Goal: Task Accomplishment & Management: Use online tool/utility

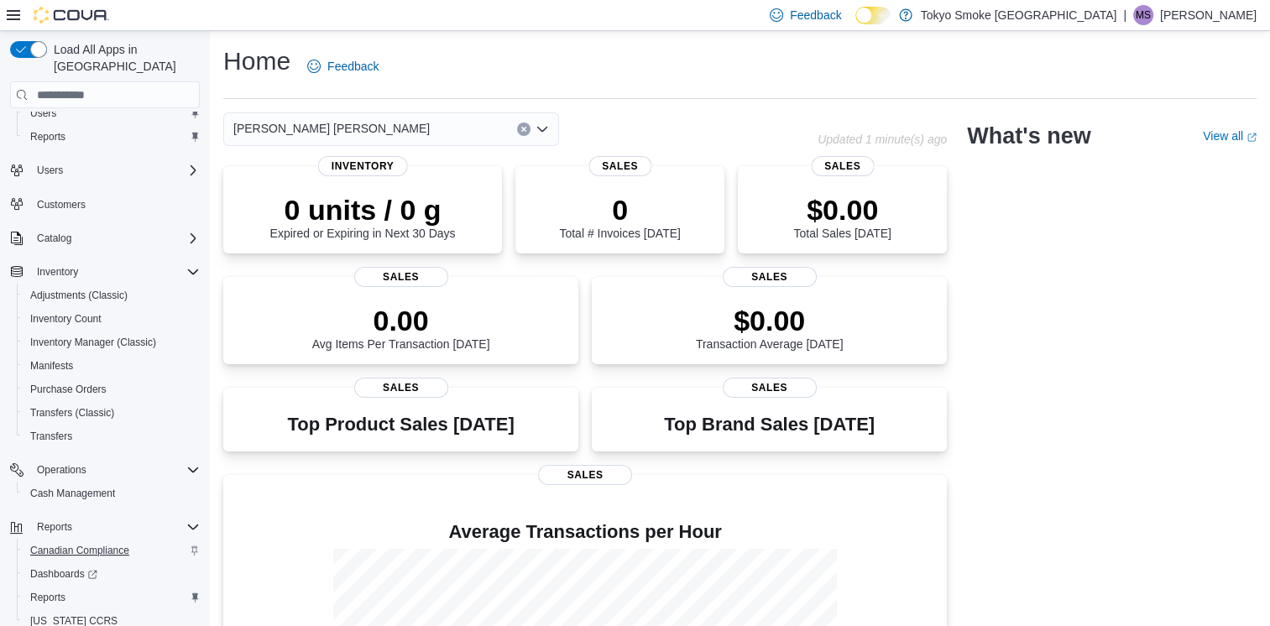
scroll to position [83, 0]
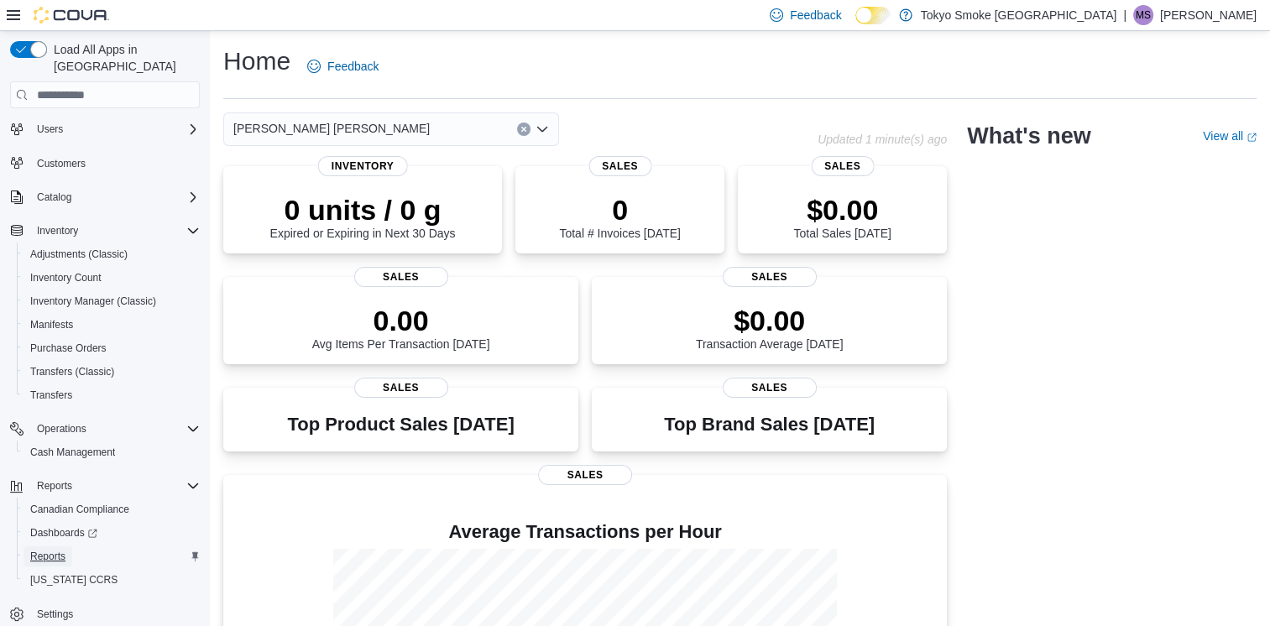
click at [56, 550] on span "Reports" at bounding box center [47, 556] width 35 height 13
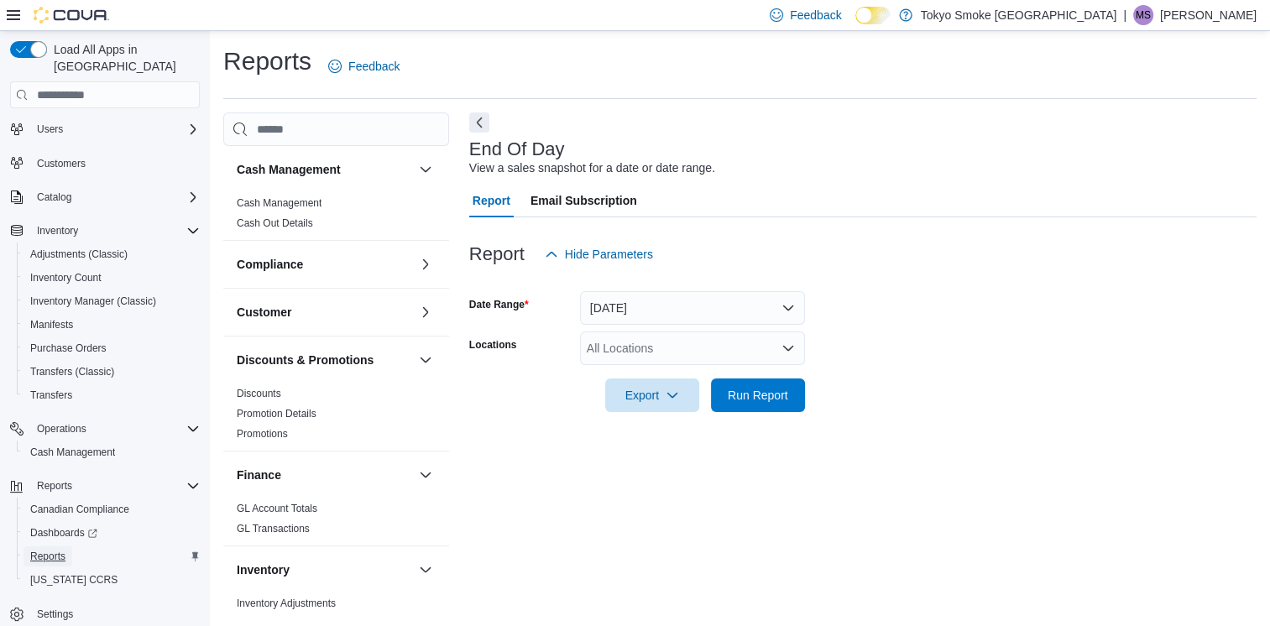
scroll to position [3, 0]
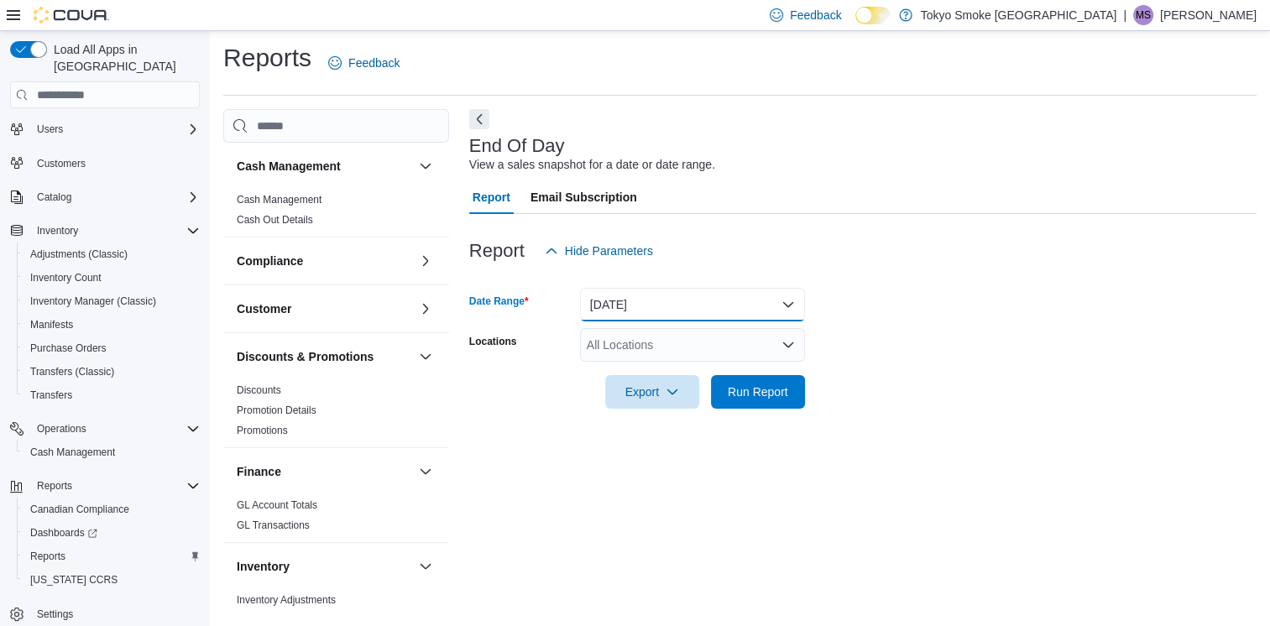
click at [616, 312] on button "[DATE]" at bounding box center [692, 305] width 225 height 34
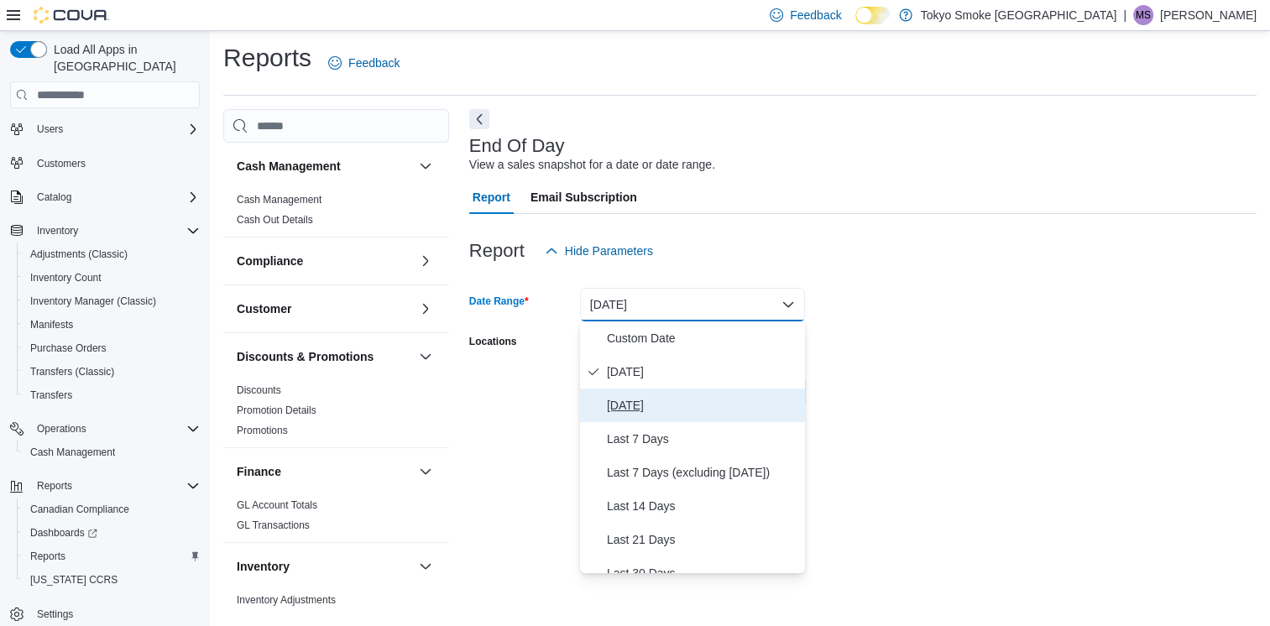
click at [647, 398] on span "[DATE]" at bounding box center [702, 405] width 191 height 20
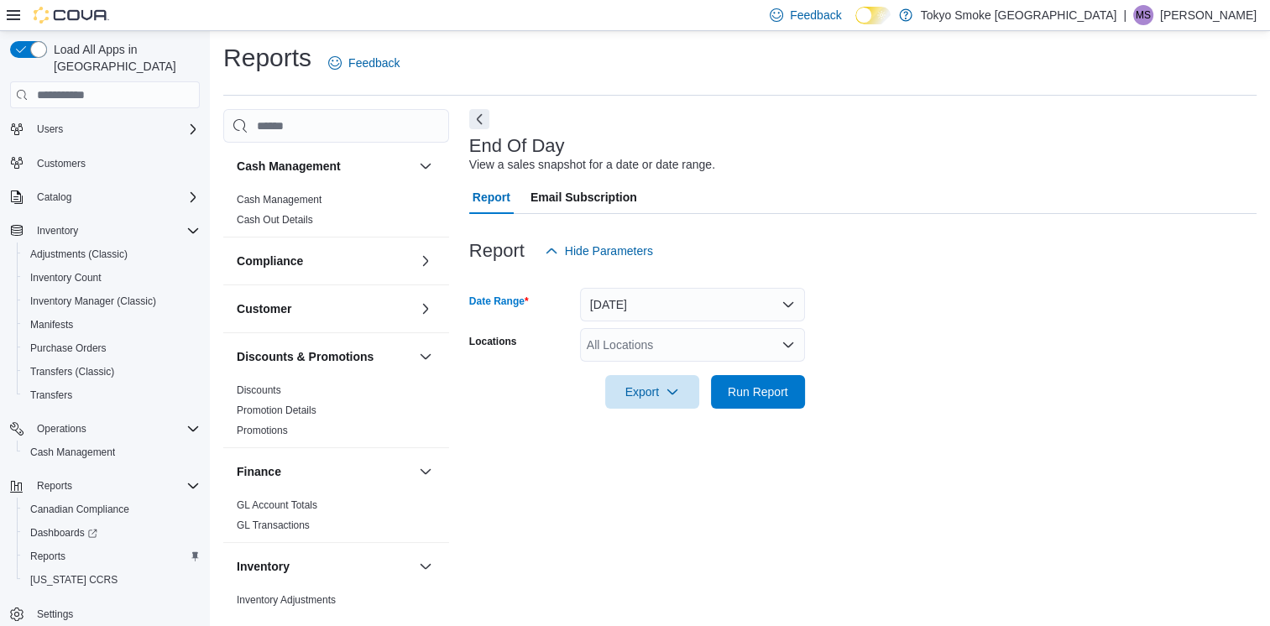
click at [631, 346] on div "All Locations" at bounding box center [692, 345] width 225 height 34
type input "***"
click at [673, 378] on span "[PERSON_NAME] [PERSON_NAME]" at bounding box center [723, 373] width 196 height 17
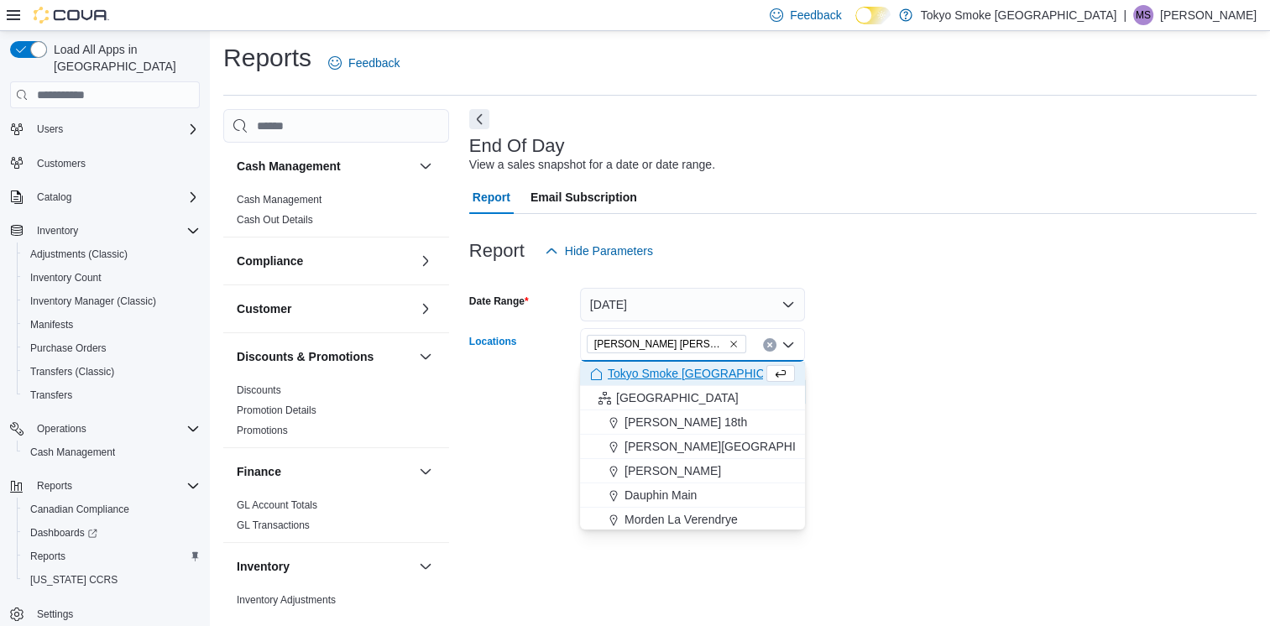
drag, startPoint x: 906, startPoint y: 428, endPoint x: 794, endPoint y: 432, distance: 111.7
click at [907, 428] on div at bounding box center [863, 419] width 788 height 20
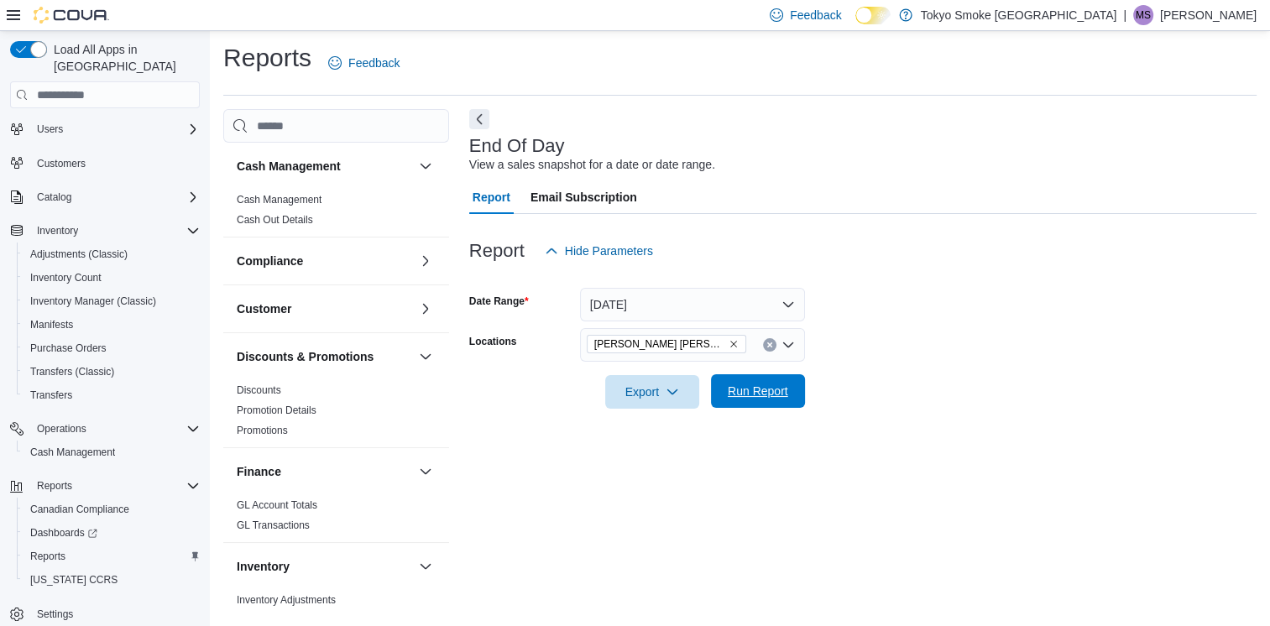
click at [771, 397] on span "Run Report" at bounding box center [758, 391] width 60 height 17
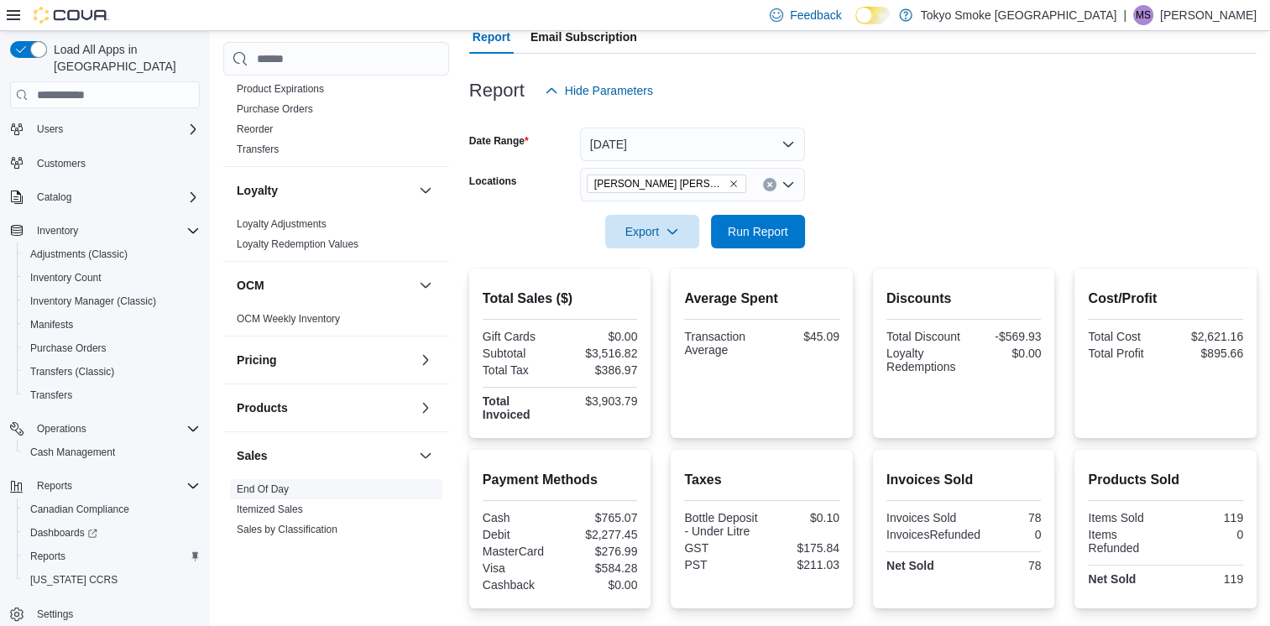
scroll to position [608, 0]
click at [285, 542] on link "Sales by Day" at bounding box center [267, 548] width 60 height 12
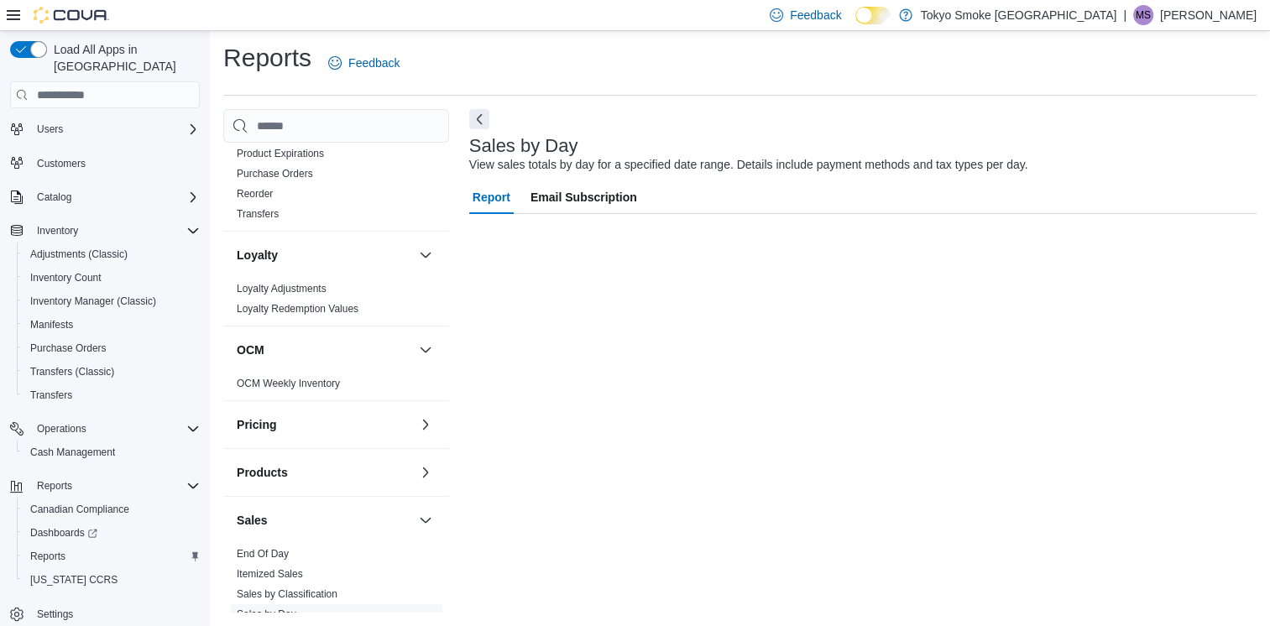
scroll to position [3, 0]
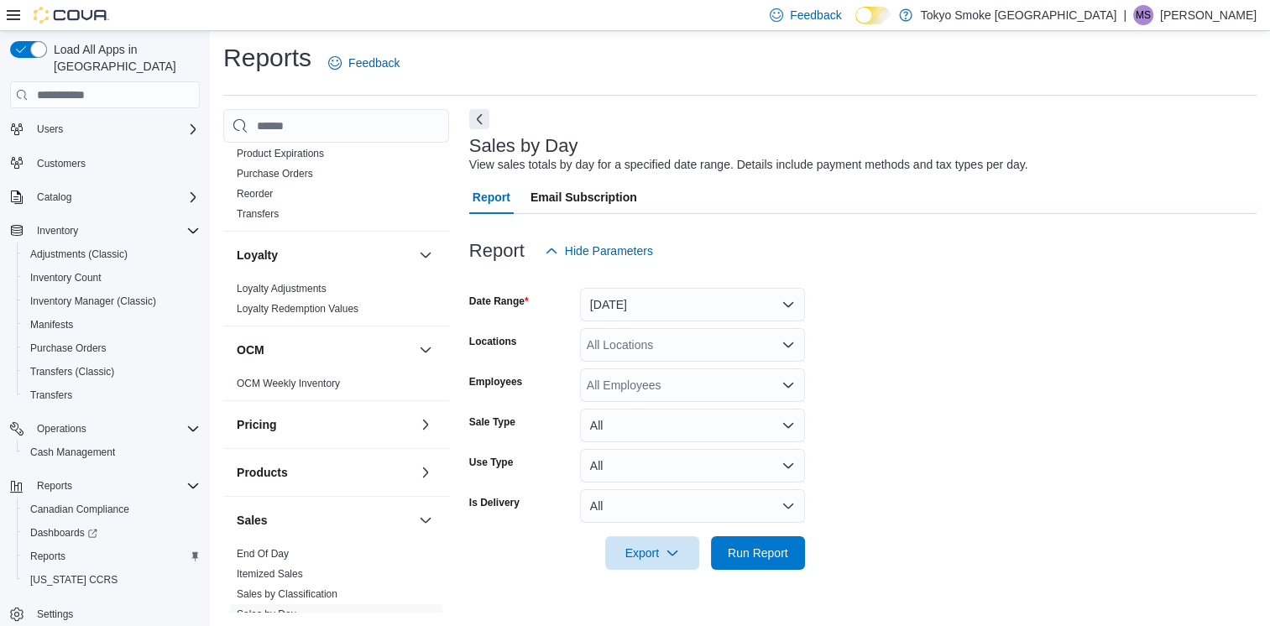
click at [681, 285] on div at bounding box center [863, 278] width 788 height 20
click at [669, 313] on button "[DATE]" at bounding box center [692, 305] width 225 height 34
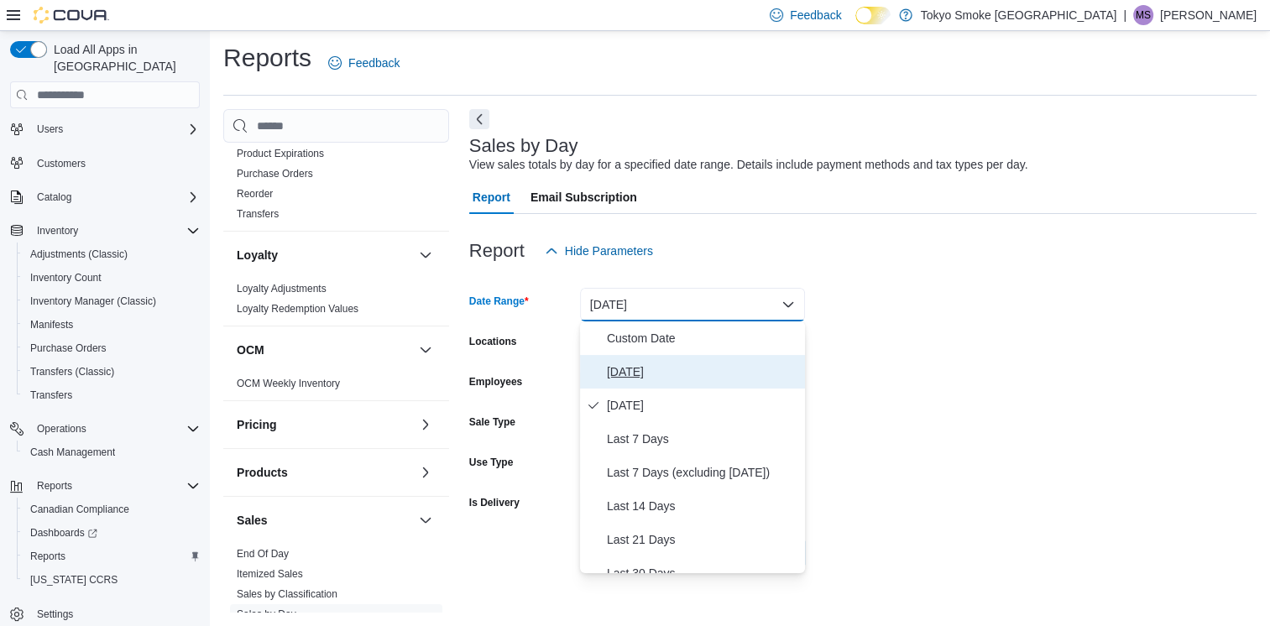
click at [645, 374] on span "[DATE]" at bounding box center [702, 372] width 191 height 20
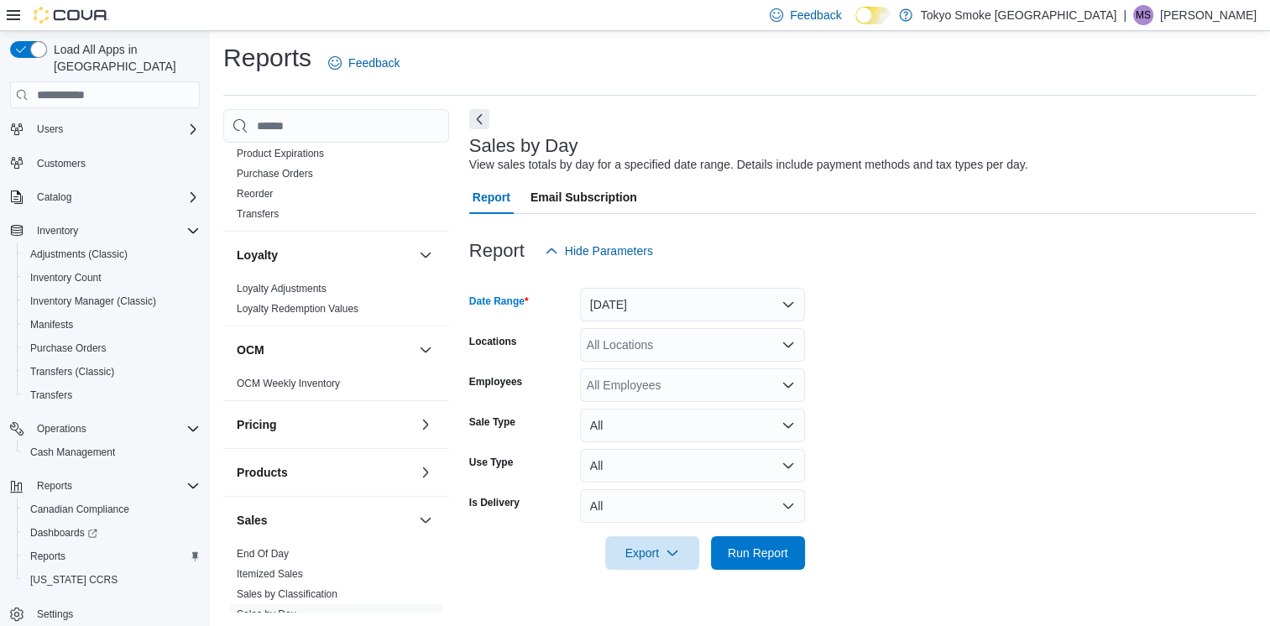
click at [648, 357] on div "All Locations" at bounding box center [692, 345] width 225 height 34
type input "***"
click at [675, 371] on span "[PERSON_NAME] [PERSON_NAME]" at bounding box center [723, 373] width 196 height 17
click at [836, 383] on form "Date Range [DATE] Locations [GEOGRAPHIC_DATA][PERSON_NAME][GEOGRAPHIC_DATA][PER…" at bounding box center [863, 419] width 788 height 302
